Goal: Task Accomplishment & Management: Manage account settings

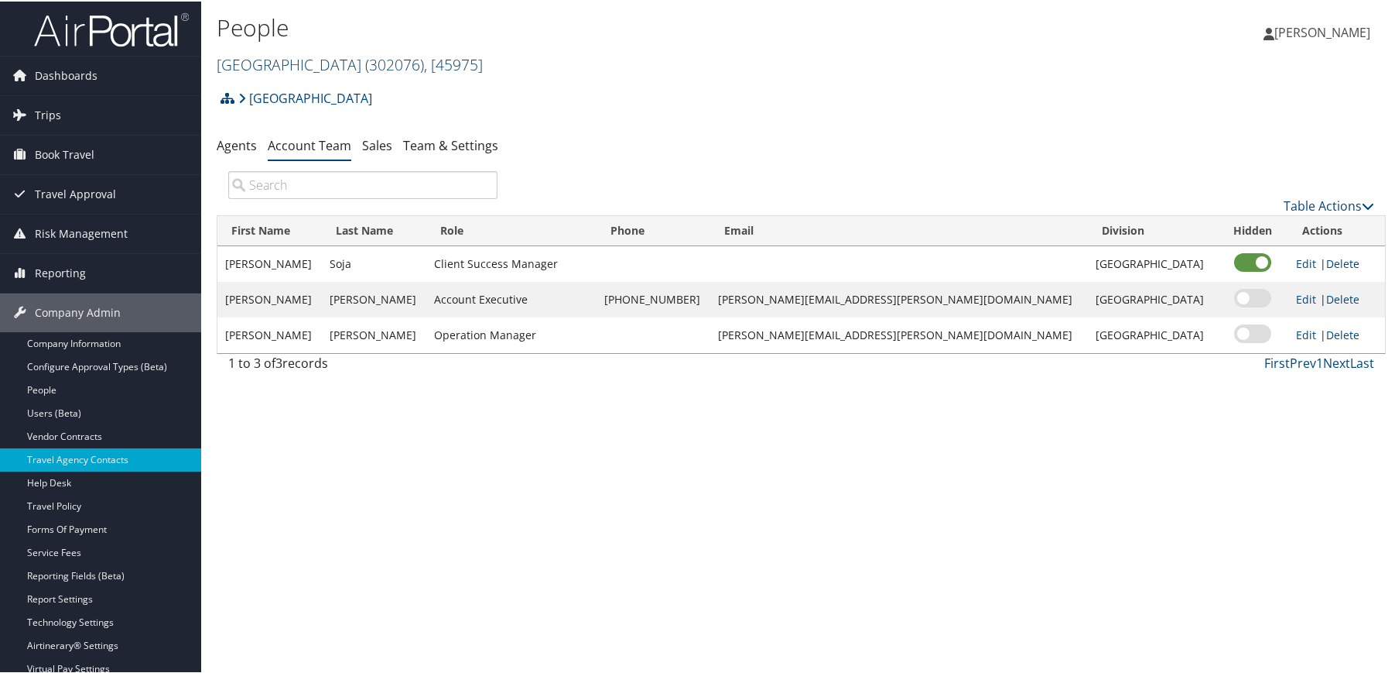
click at [314, 64] on link "Temple University ( 302076 ) , [ 45975 ]" at bounding box center [350, 63] width 266 height 21
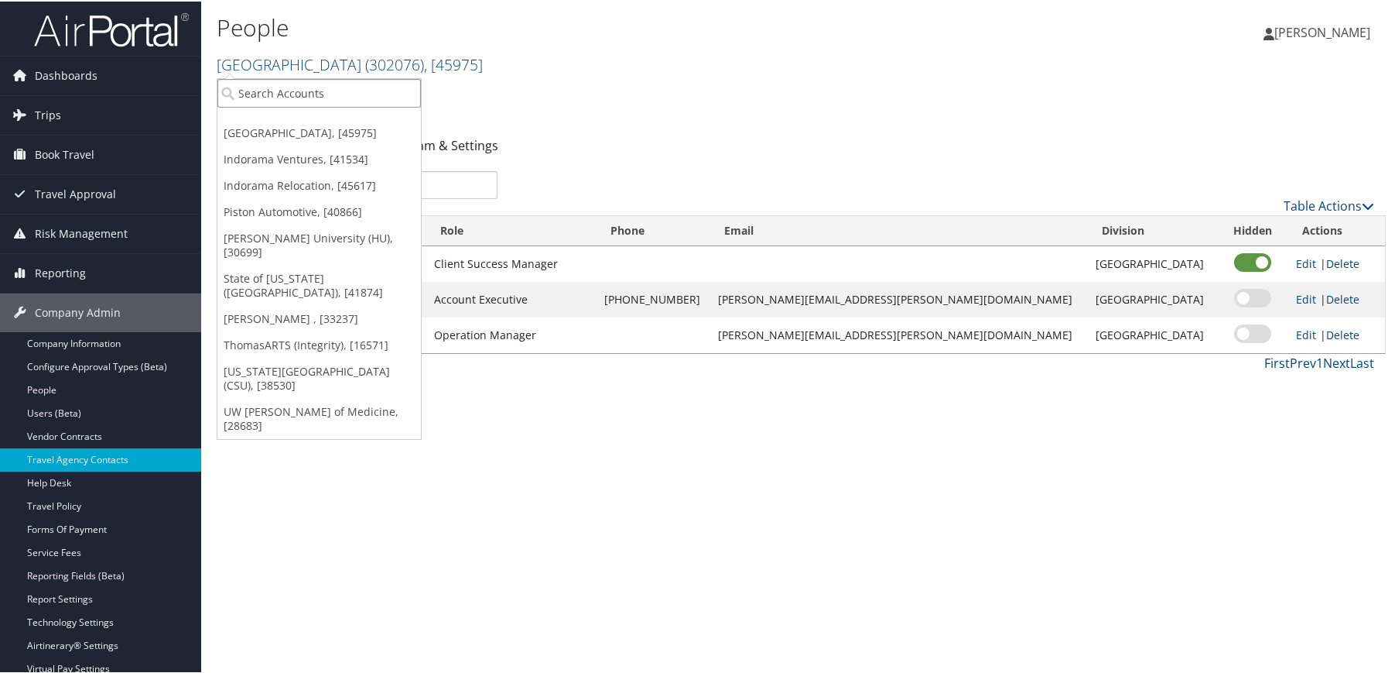
click at [282, 91] on input "search" at bounding box center [319, 91] width 204 height 29
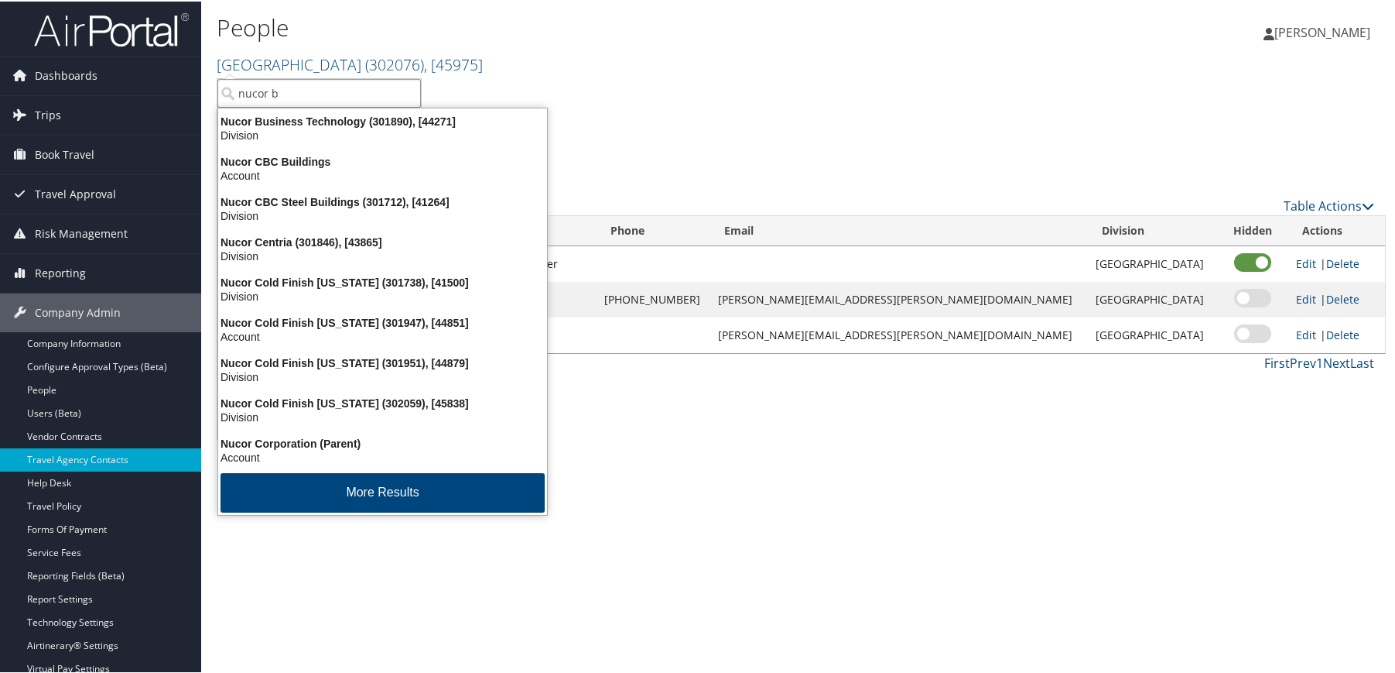
type input "nucor bu"
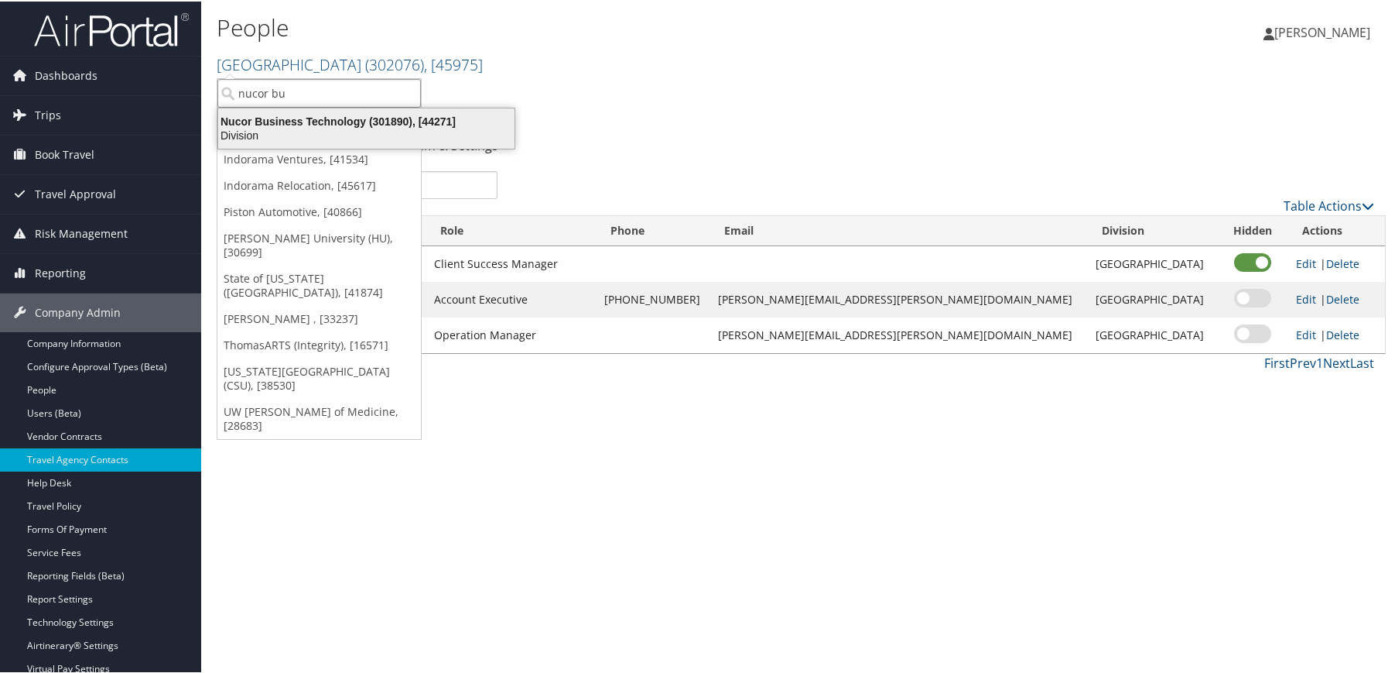
click at [270, 127] on div "Division" at bounding box center [366, 134] width 315 height 14
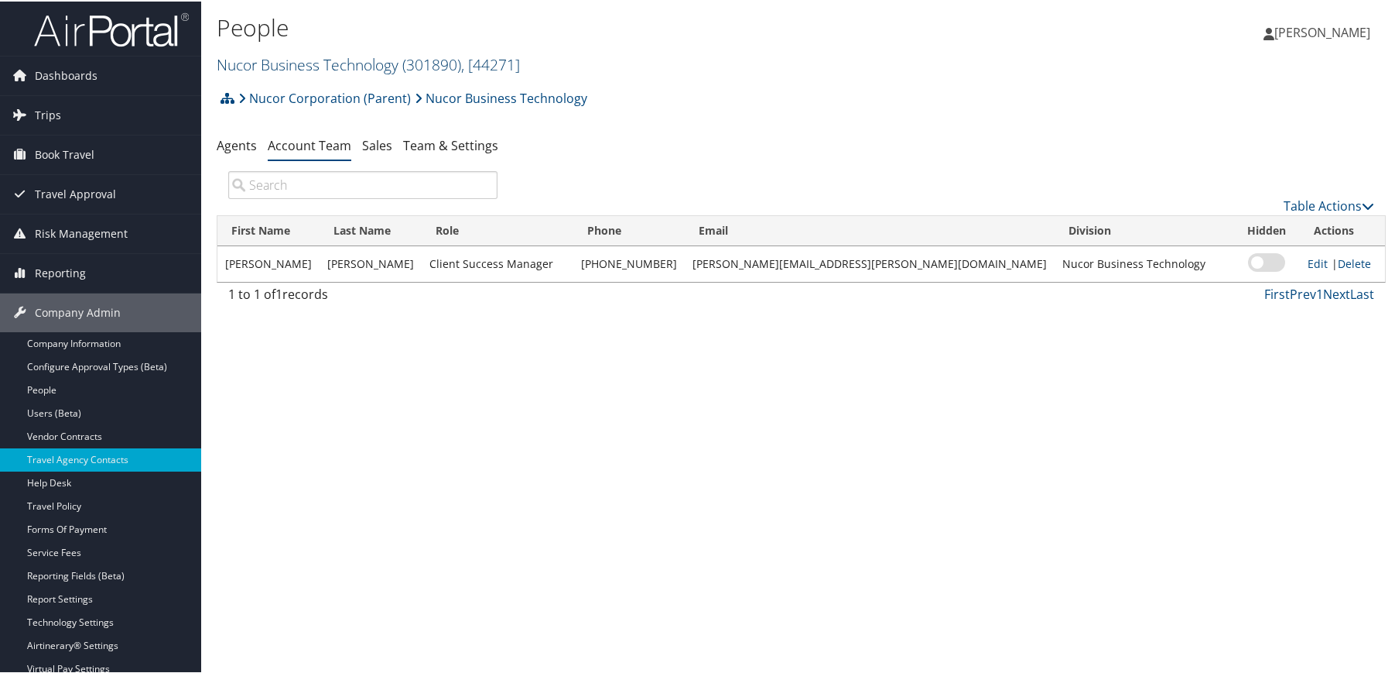
click at [308, 68] on link "Nucor Business Technology ( 301890 ) , [ 44271 ]" at bounding box center [368, 63] width 303 height 21
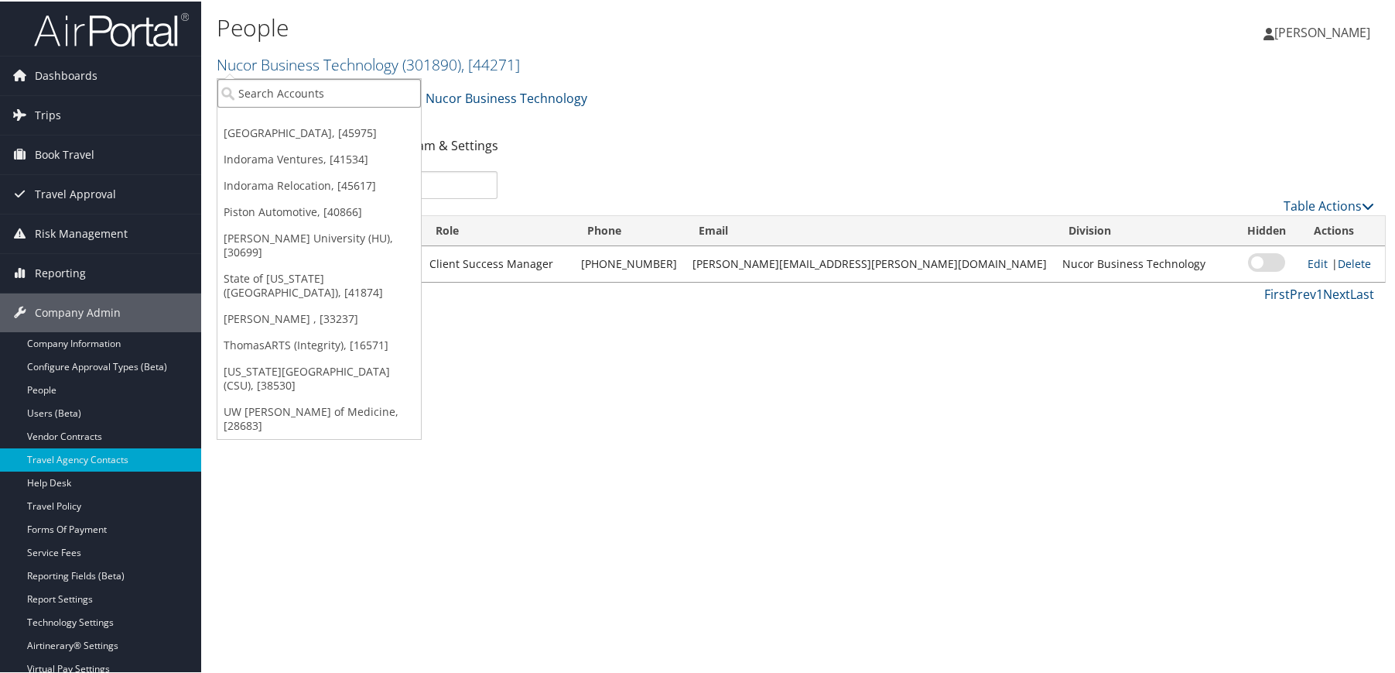
click at [296, 95] on input "search" at bounding box center [319, 91] width 204 height 29
type input "Integrity"
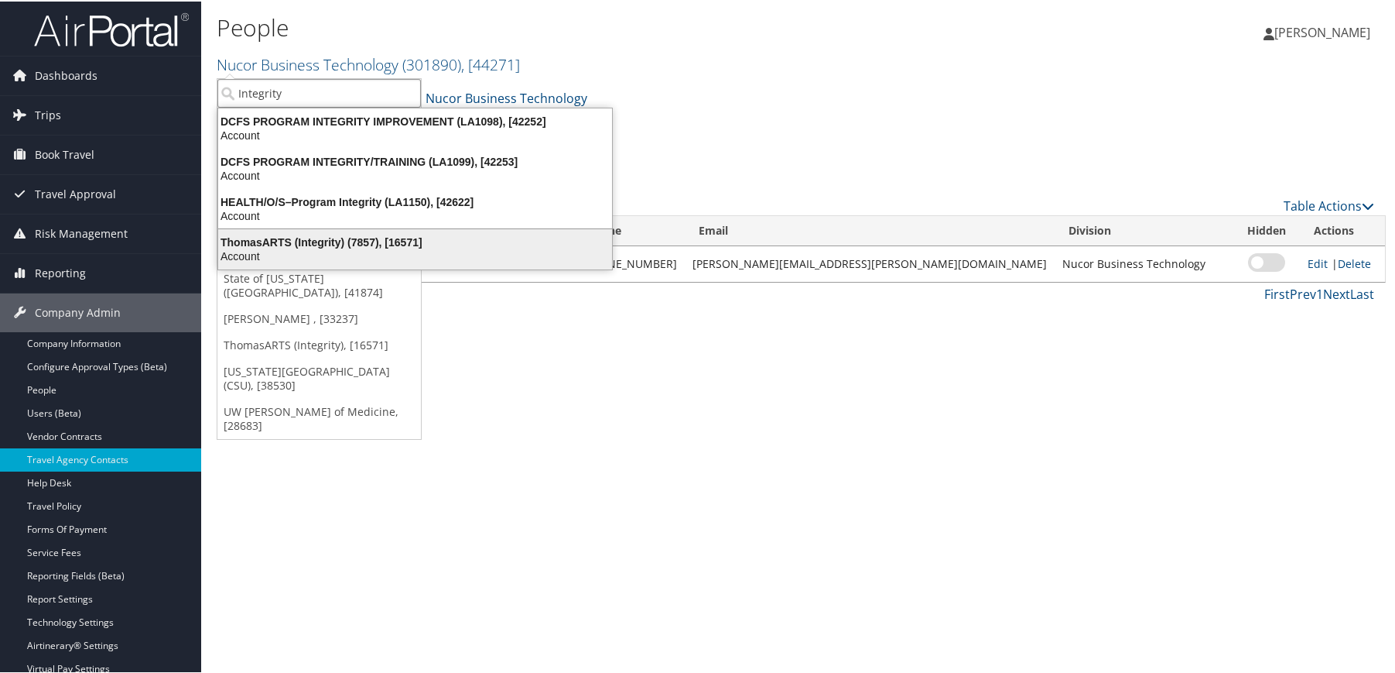
click at [248, 245] on div "ThomasARTS (Integrity) (7857), [16571]" at bounding box center [415, 241] width 413 height 14
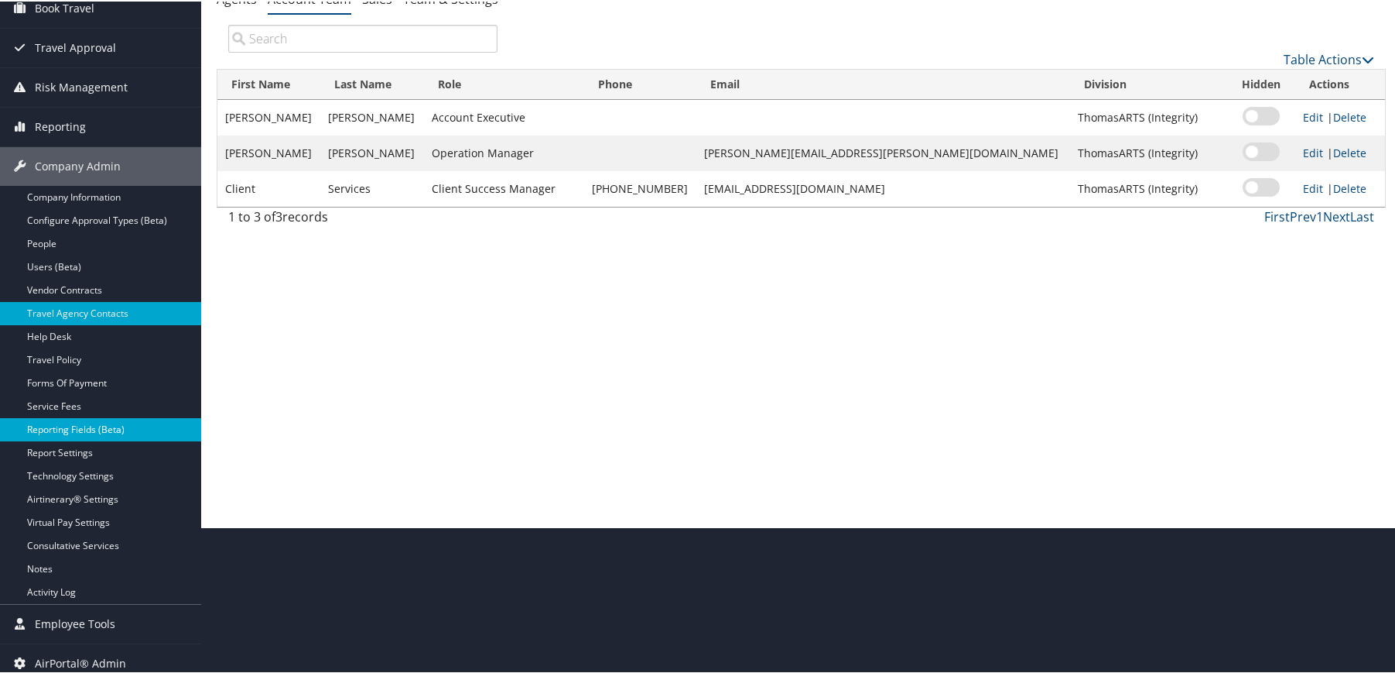
scroll to position [156, 0]
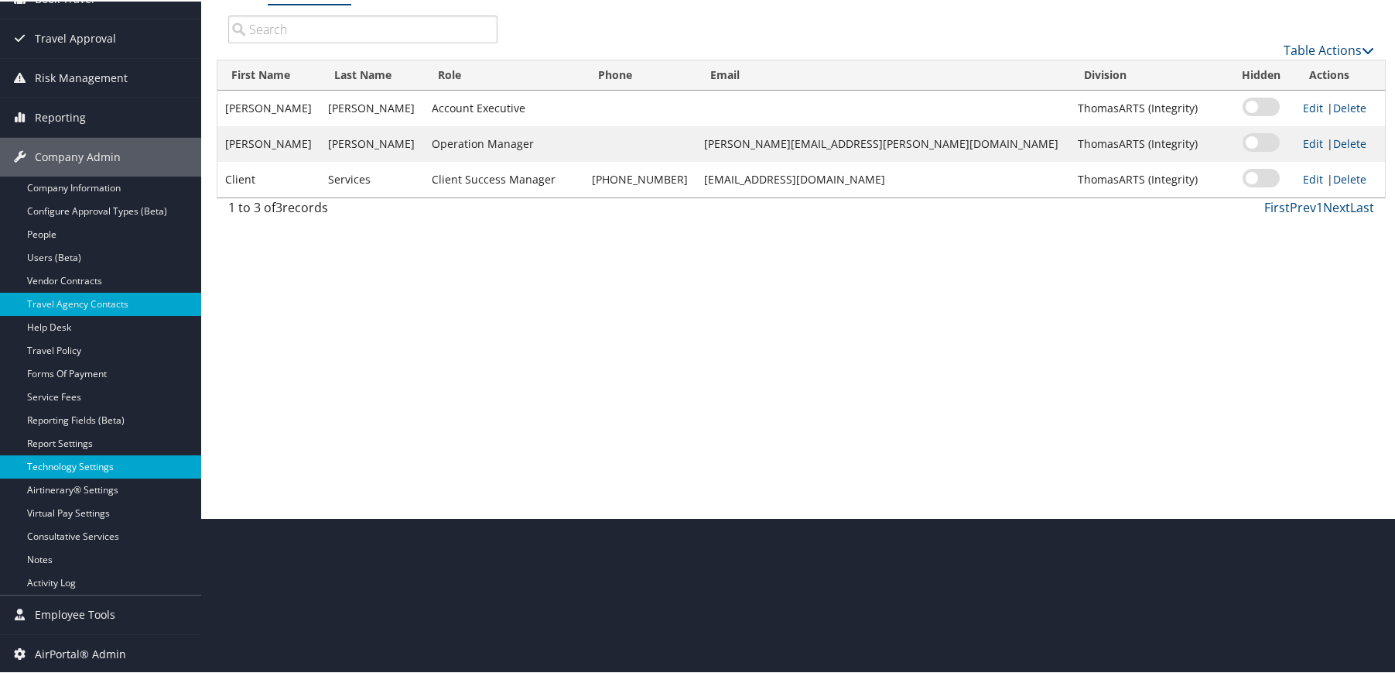
click at [83, 464] on link "Technology Settings" at bounding box center [100, 465] width 201 height 23
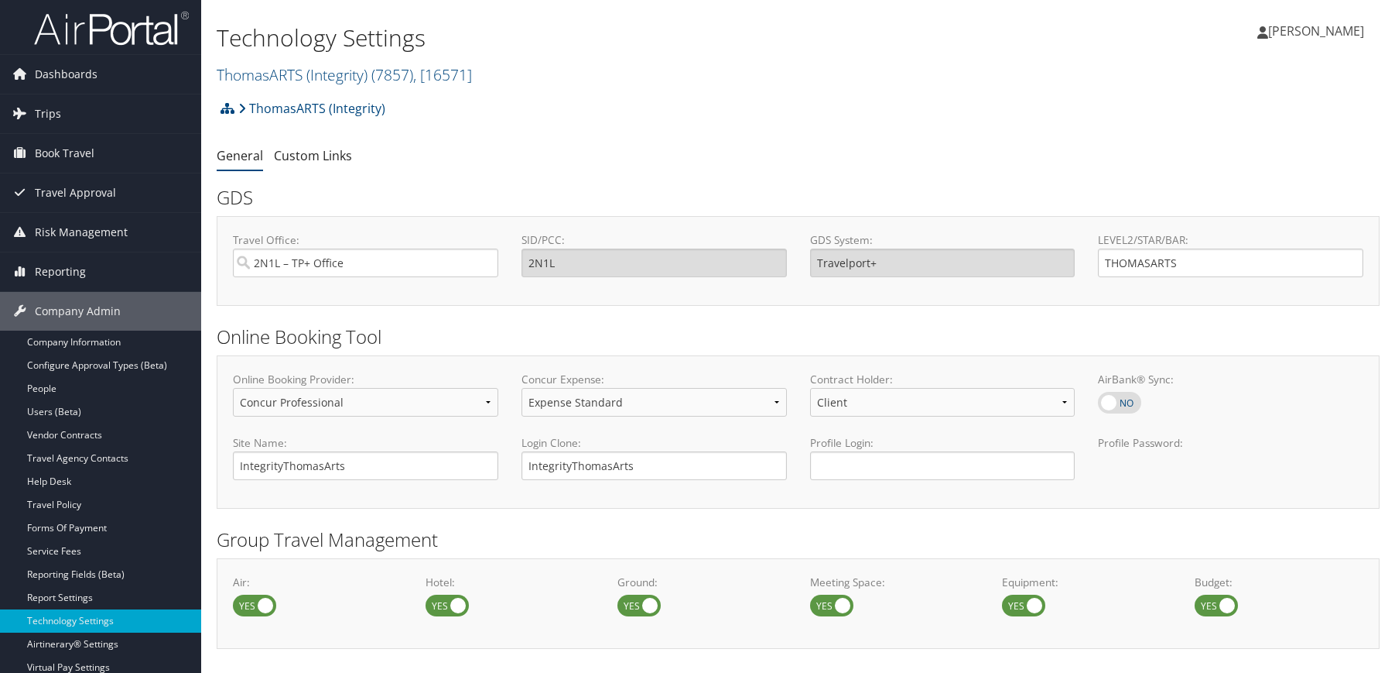
select select "4"
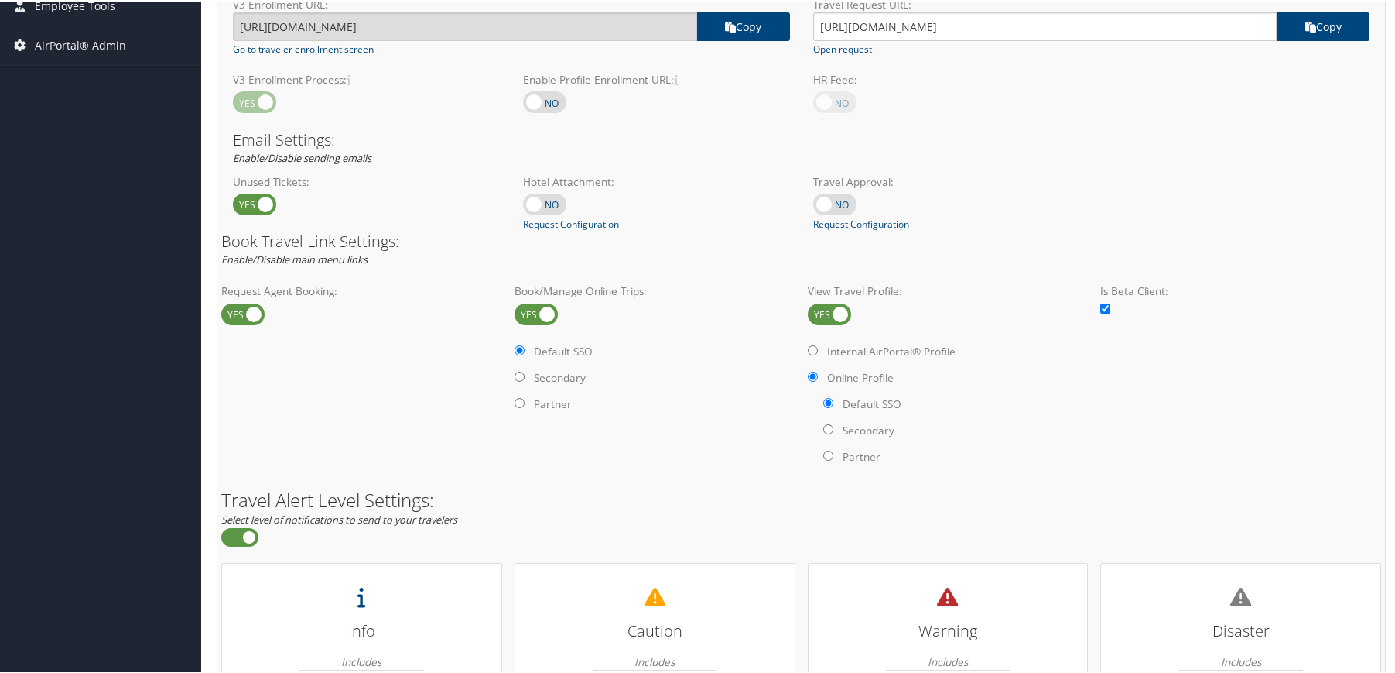
scroll to position [1006, 0]
